Goal: Entertainment & Leisure: Consume media (video, audio)

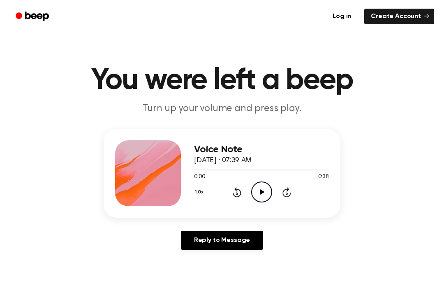
click at [258, 188] on icon "Play Audio" at bounding box center [261, 191] width 21 height 21
click at [257, 190] on icon "Pause Audio" at bounding box center [261, 191] width 21 height 21
click at [241, 190] on icon "Rewind 5 seconds" at bounding box center [236, 192] width 9 height 11
click at [234, 190] on icon "Rewind 5 seconds" at bounding box center [236, 192] width 9 height 11
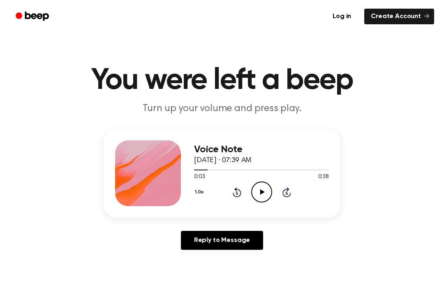
click at [234, 190] on icon "Rewind 5 seconds" at bounding box center [236, 192] width 9 height 11
click at [234, 196] on icon "Rewind 5 seconds" at bounding box center [236, 192] width 9 height 11
click at [257, 194] on icon "Play Audio" at bounding box center [261, 191] width 21 height 21
click at [250, 190] on div "1.0x Rewind 5 seconds Pause Audio Skip 5 seconds" at bounding box center [261, 191] width 135 height 21
click at [253, 195] on icon "Pause Audio" at bounding box center [261, 191] width 21 height 21
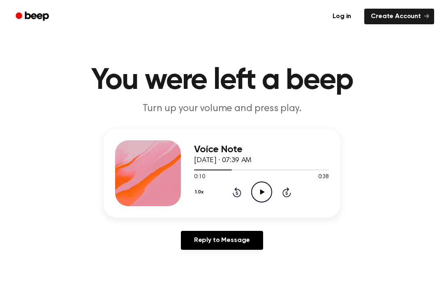
click at [255, 193] on icon "Play Audio" at bounding box center [261, 191] width 21 height 21
click at [260, 191] on icon "Pause Audio" at bounding box center [261, 191] width 21 height 21
click at [261, 194] on icon at bounding box center [262, 191] width 5 height 5
click at [254, 200] on icon "Pause Audio" at bounding box center [261, 191] width 21 height 21
click at [254, 187] on icon "Play Audio" at bounding box center [261, 191] width 21 height 21
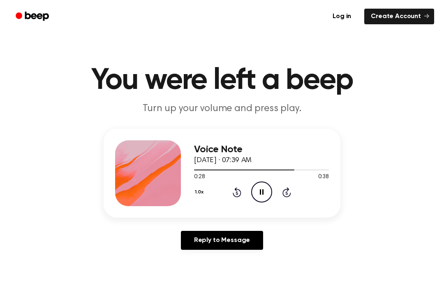
click at [255, 189] on icon "Pause Audio" at bounding box center [261, 191] width 21 height 21
click at [254, 194] on icon "Play Audio" at bounding box center [261, 191] width 21 height 21
click at [253, 192] on icon "Pause Audio" at bounding box center [261, 191] width 21 height 21
click at [234, 193] on icon "Rewind 5 seconds" at bounding box center [236, 192] width 9 height 11
click at [230, 197] on div "1.0x Rewind 5 seconds Play Audio Skip 5 seconds" at bounding box center [261, 191] width 135 height 21
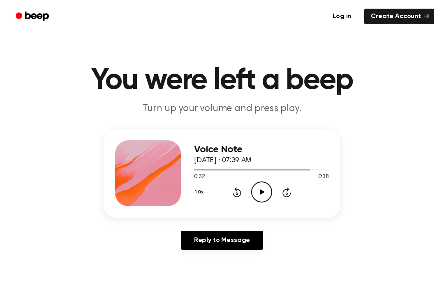
click at [233, 193] on icon at bounding box center [237, 192] width 9 height 10
click at [256, 195] on icon "Play Audio" at bounding box center [261, 191] width 21 height 21
click at [249, 188] on div "1.0x Rewind 5 seconds Pause Audio Skip 5 seconds" at bounding box center [261, 191] width 135 height 21
click at [254, 194] on icon "Pause Audio" at bounding box center [261, 191] width 21 height 21
click at [259, 192] on icon "Play Audio" at bounding box center [261, 191] width 21 height 21
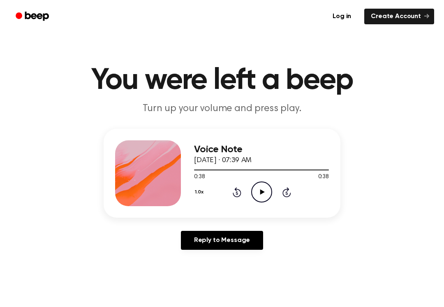
click at [226, 193] on div "1.0x Rewind 5 seconds Play Audio Skip 5 seconds" at bounding box center [261, 191] width 135 height 21
click at [225, 193] on div "1.0x Rewind 5 seconds Play Audio Skip 5 seconds" at bounding box center [261, 191] width 135 height 21
click at [234, 193] on icon at bounding box center [237, 192] width 9 height 10
click at [233, 192] on icon "Rewind 5 seconds" at bounding box center [236, 192] width 9 height 11
click at [232, 196] on icon "Rewind 5 seconds" at bounding box center [236, 192] width 9 height 11
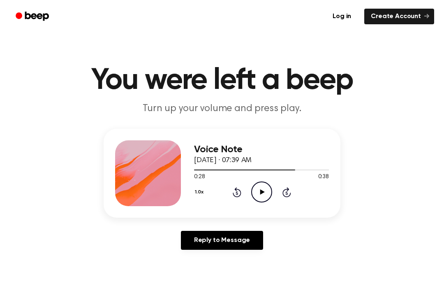
click at [236, 200] on div "1.0x Rewind 5 seconds Play Audio Skip 5 seconds" at bounding box center [261, 191] width 135 height 21
click at [265, 199] on icon "Play Audio" at bounding box center [261, 191] width 21 height 21
click at [261, 192] on icon "Pause Audio" at bounding box center [261, 191] width 21 height 21
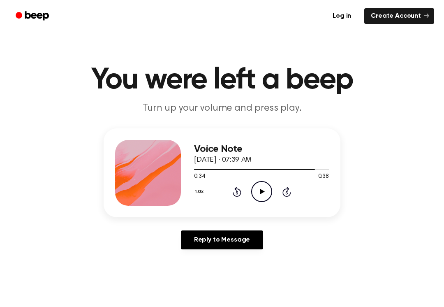
scroll to position [0, 0]
